Goal: Feedback & Contribution: Submit feedback/report problem

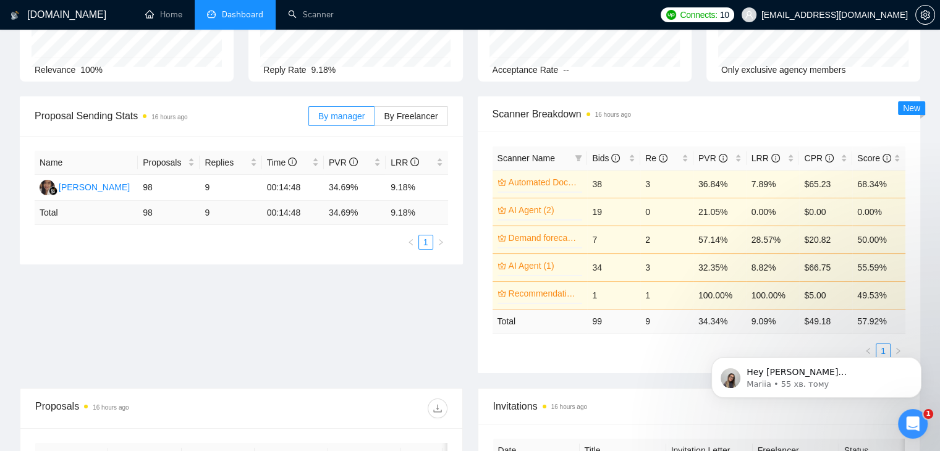
scroll to position [120, 0]
click at [852, 377] on span "Hey [PERSON_NAME][EMAIL_ADDRESS][DOMAIN_NAME], Looks like your Upwork agency LU…" at bounding box center [824, 451] width 156 height 169
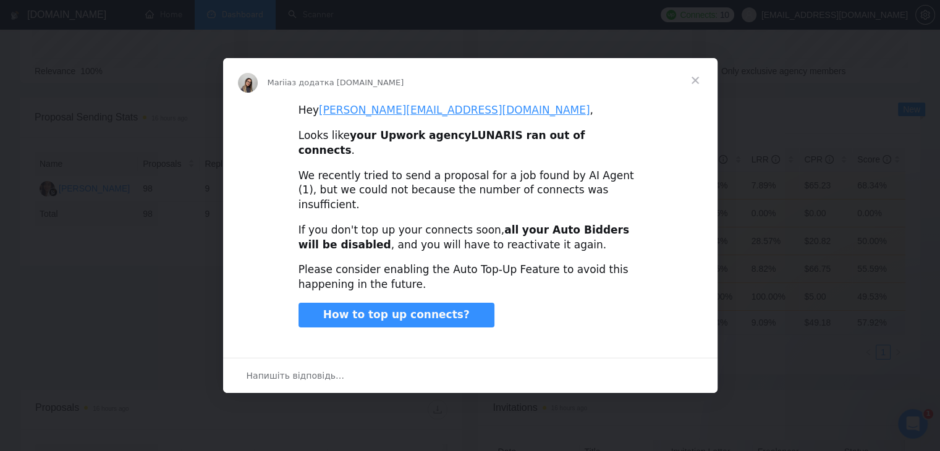
scroll to position [0, 0]
click at [700, 95] on span "Закрити" at bounding box center [695, 80] width 44 height 44
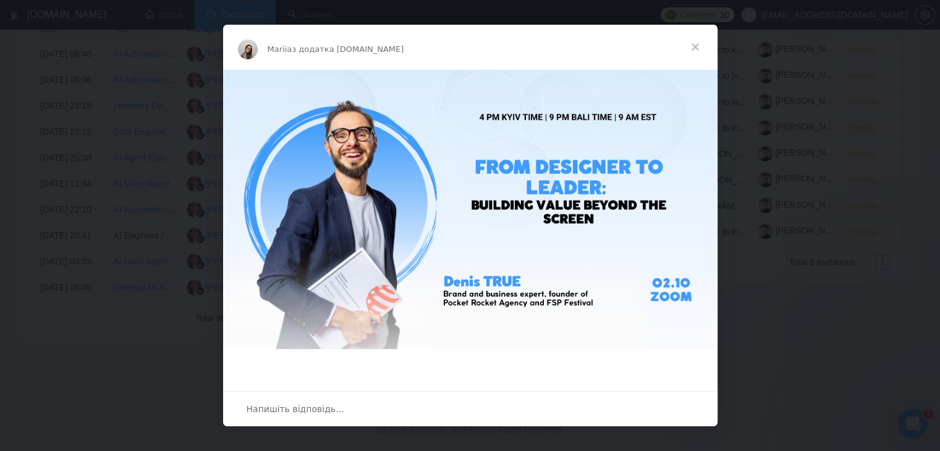
click at [691, 46] on span "Закрити" at bounding box center [695, 47] width 44 height 44
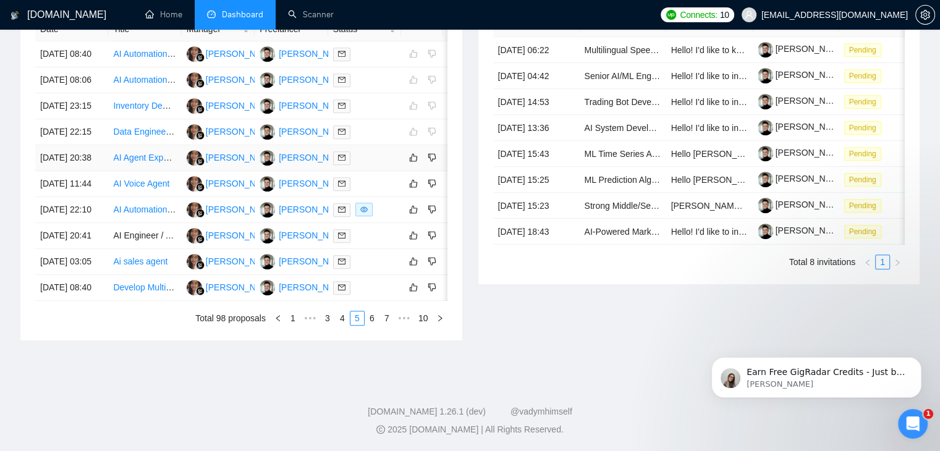
click at [384, 165] on div at bounding box center [364, 158] width 63 height 14
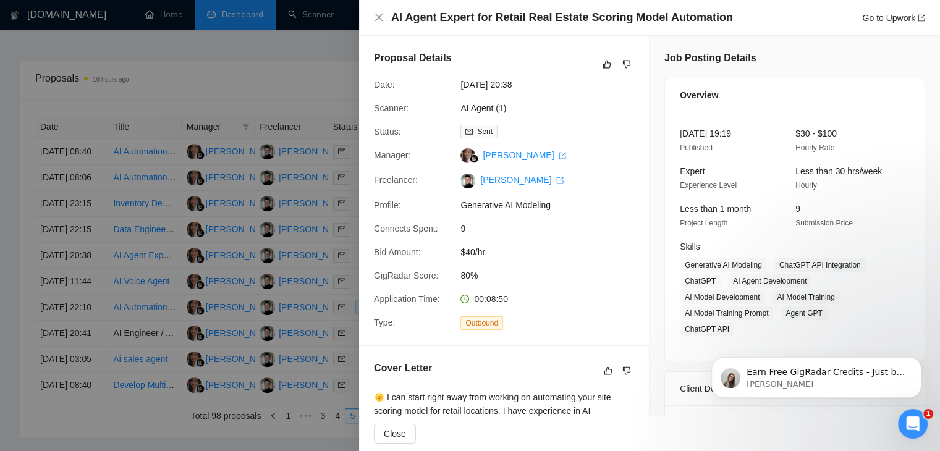
scroll to position [461, 0]
click at [603, 67] on icon "like" at bounding box center [607, 65] width 8 height 8
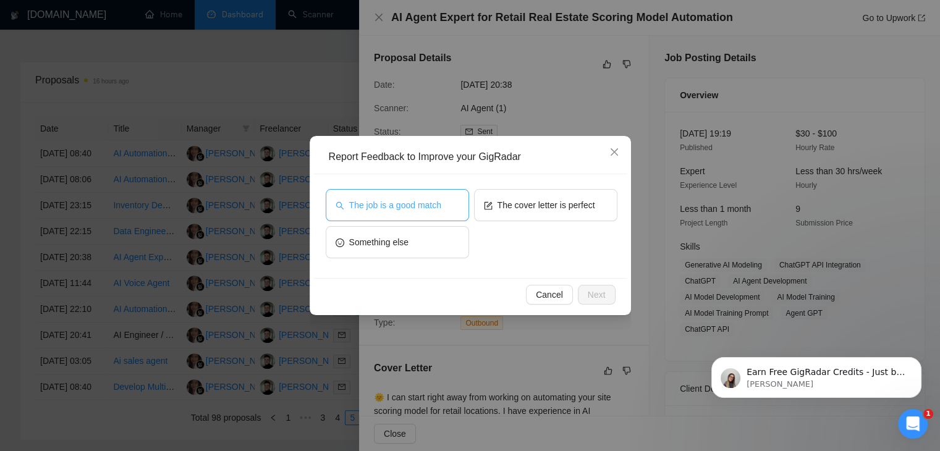
click at [433, 204] on span "The job is a good match" at bounding box center [395, 205] width 92 height 14
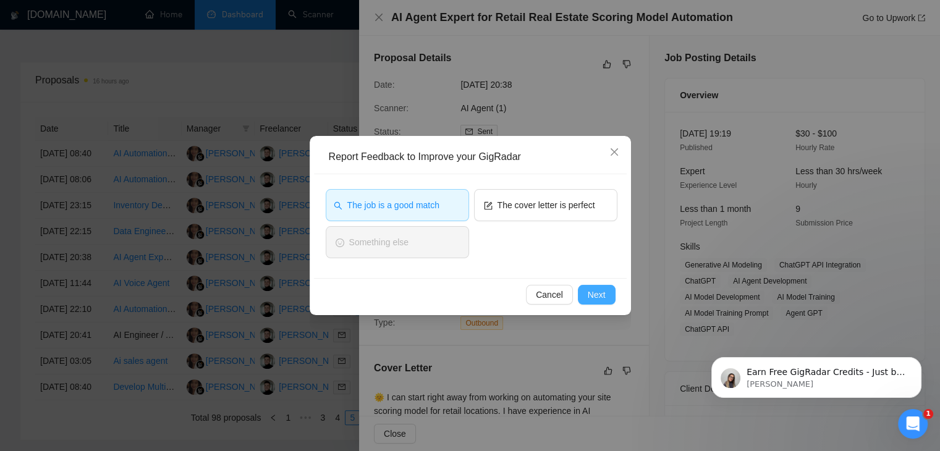
click at [606, 302] on button "Next" at bounding box center [597, 295] width 38 height 20
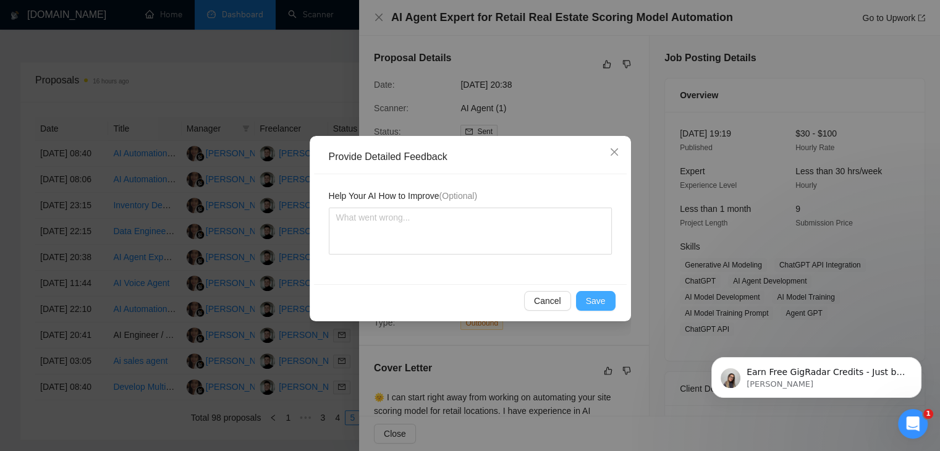
click at [606, 302] on button "Save" at bounding box center [596, 301] width 40 height 20
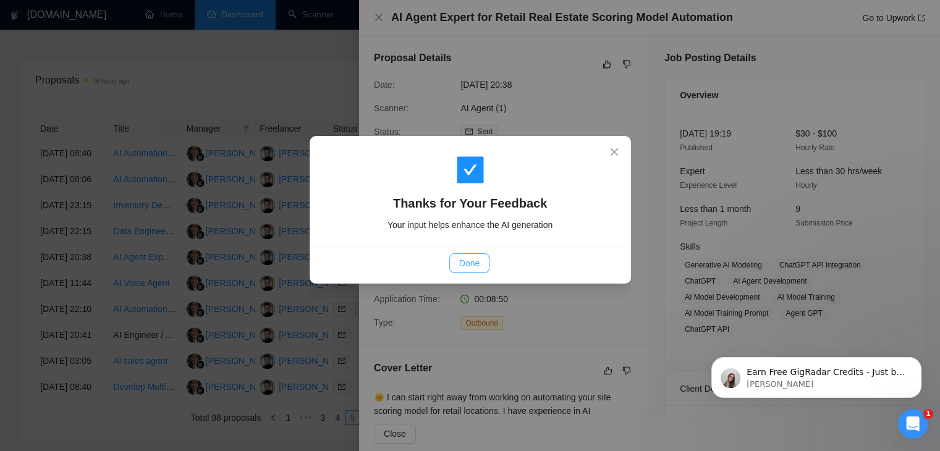
click at [470, 260] on span "Done" at bounding box center [469, 263] width 20 height 14
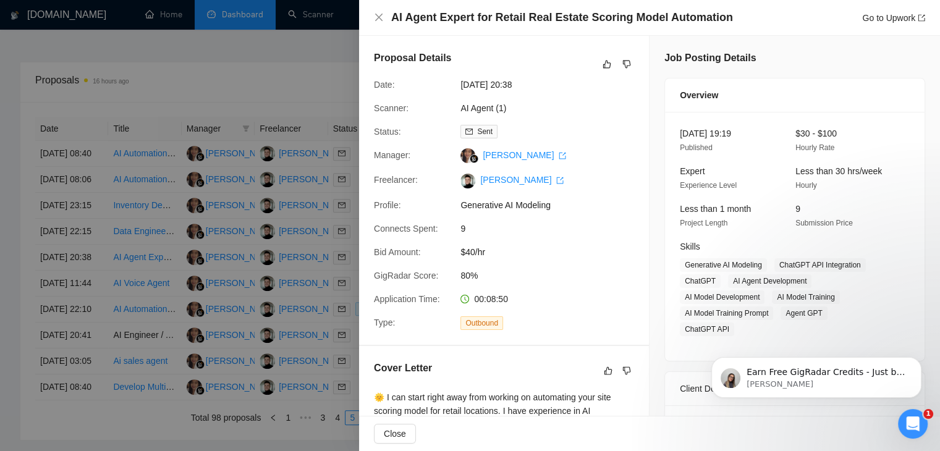
click at [323, 273] on div at bounding box center [470, 225] width 940 height 451
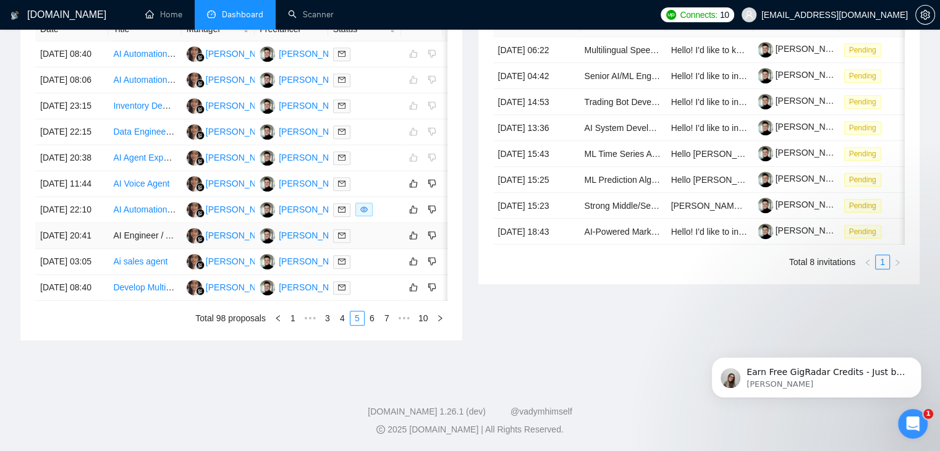
scroll to position [614, 0]
